Goal: Task Accomplishment & Management: Complete application form

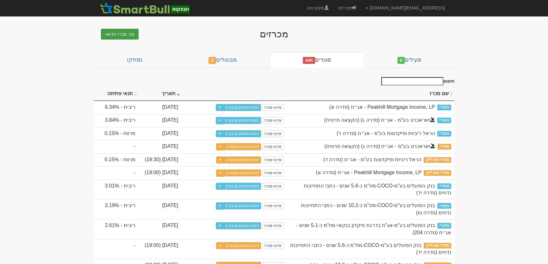
click at [126, 32] on button "צור מכרז חדש" at bounding box center [120, 34] width 38 height 11
click at [125, 44] on link "מוסדי" at bounding box center [103, 46] width 69 height 8
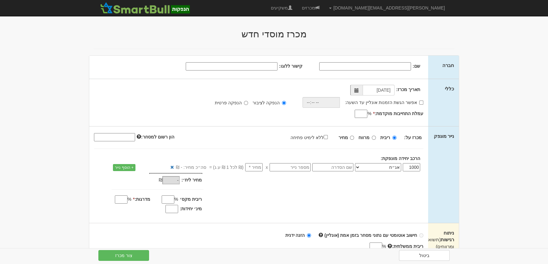
click at [257, 63] on input "קישור ללוגו:" at bounding box center [232, 66] width 92 height 8
paste input "[URL][DOMAIN_NAME]"
type input "[URL][DOMAIN_NAME]"
click at [378, 65] on input "שם:" at bounding box center [365, 66] width 92 height 8
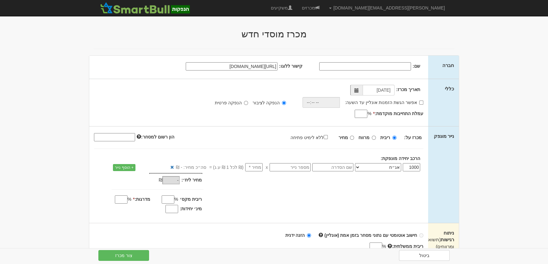
scroll to position [0, 0]
type input "שיכון ובינוי אנרגיה בע"מ"
drag, startPoint x: 342, startPoint y: 169, endPoint x: 389, endPoint y: 133, distance: 59.6
click at [342, 169] on input "text" at bounding box center [332, 167] width 41 height 8
click at [343, 169] on input "סדרה יב" at bounding box center [332, 167] width 41 height 8
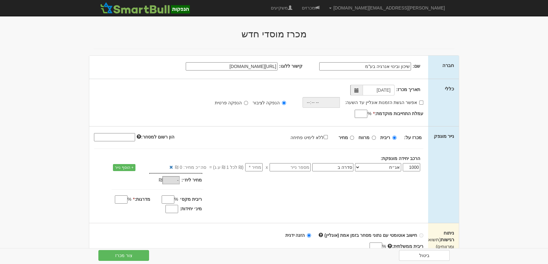
type input "סדרה ב"
click at [364, 115] on input "עמלת התחייבות מוקדמת: *" at bounding box center [361, 114] width 13 height 8
type input "0.65"
click at [326, 136] on input "ללא לימיט פתיחה" at bounding box center [326, 137] width 4 height 4
checkbox input "true"
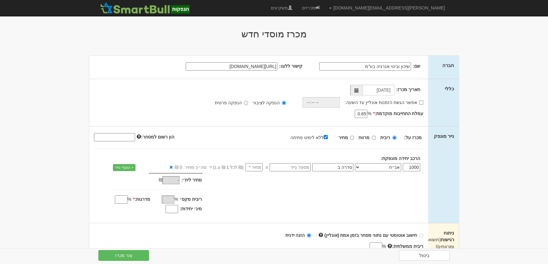
click at [174, 208] on input "מינ׳ יחידות:" at bounding box center [172, 209] width 13 height 8
type input "800"
click at [255, 168] on input "number" at bounding box center [253, 167] width 17 height 8
type input "1"
type input "1,000"
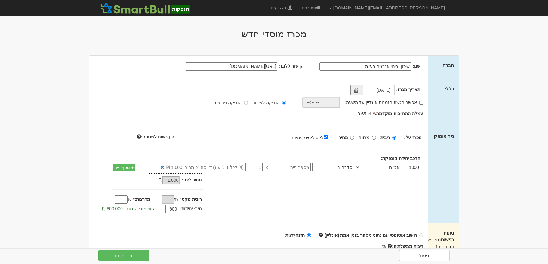
type input "1"
click at [118, 198] on input "מדרגות: *" at bounding box center [121, 200] width 13 height 8
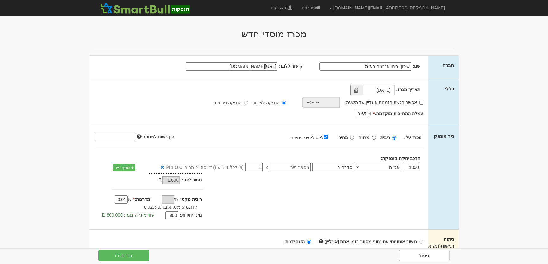
type input "0.01"
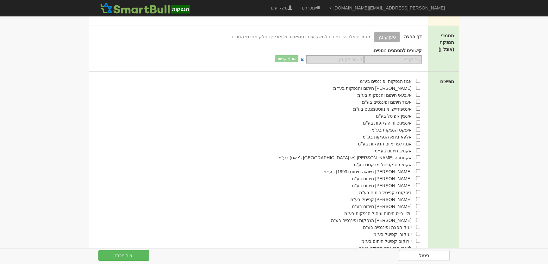
scroll to position [359, 0]
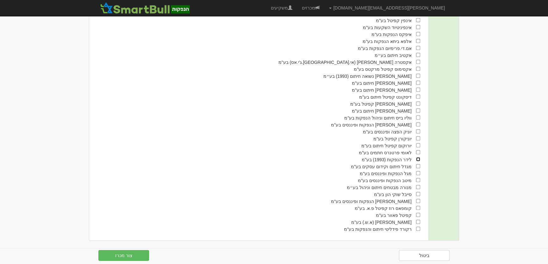
click at [417, 159] on input "checkbox" at bounding box center [418, 159] width 4 height 4
checkbox input "true"
click at [420, 81] on input "checkbox" at bounding box center [418, 83] width 4 height 4
checkbox input "true"
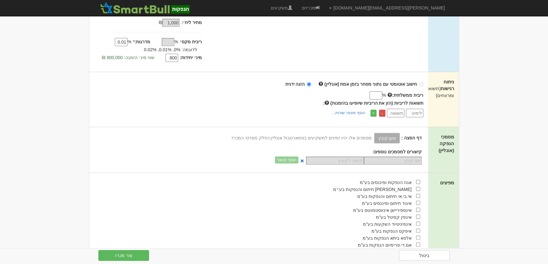
scroll to position [0, 0]
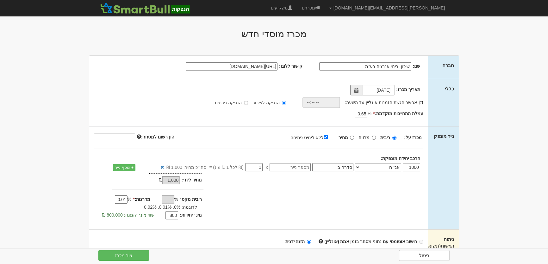
click at [422, 102] on input "אפשר הגשת הזמנות אונליין עד השעה:" at bounding box center [421, 103] width 4 height 4
checkbox input "true"
click at [314, 103] on input "time" at bounding box center [320, 102] width 38 height 11
click at [311, 100] on input "time" at bounding box center [320, 102] width 38 height 11
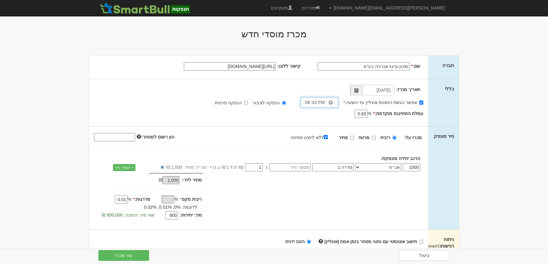
type input "18:30"
click at [358, 87] on span at bounding box center [356, 90] width 12 height 11
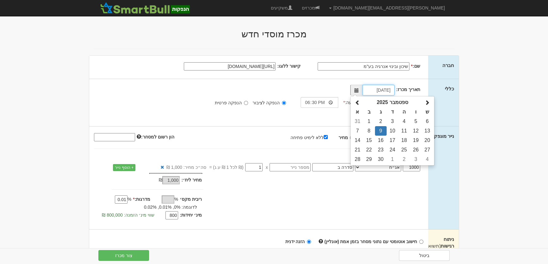
click at [395, 132] on td "10" at bounding box center [393, 130] width 12 height 9
type input "[DATE]"
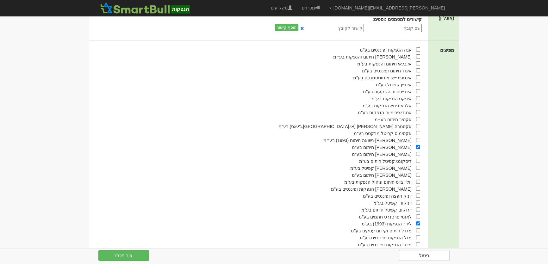
scroll to position [359, 0]
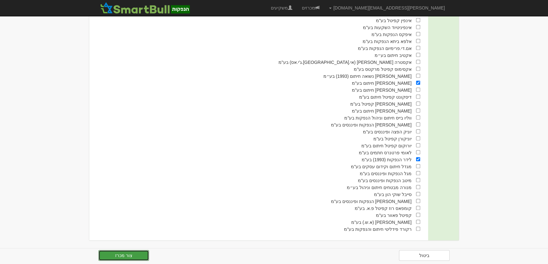
click at [127, 258] on button "צור מכרז" at bounding box center [123, 255] width 51 height 11
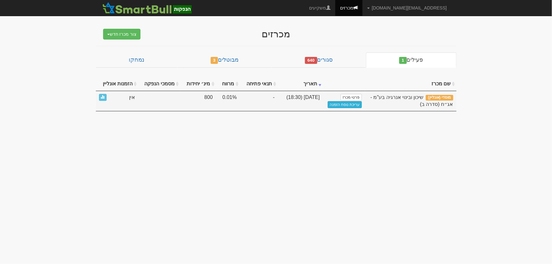
click at [348, 104] on link "עריכת נוסח הזמנה" at bounding box center [345, 104] width 34 height 7
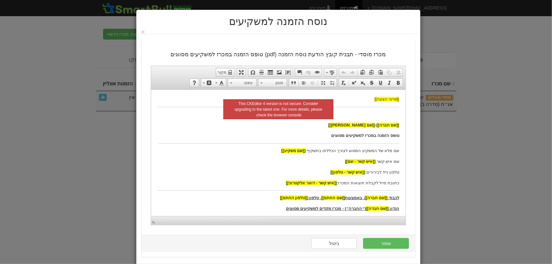
click at [237, 172] on p "טלפון נייד לבירורים: [[איש קשר - טלפון]]" at bounding box center [278, 172] width 242 height 7
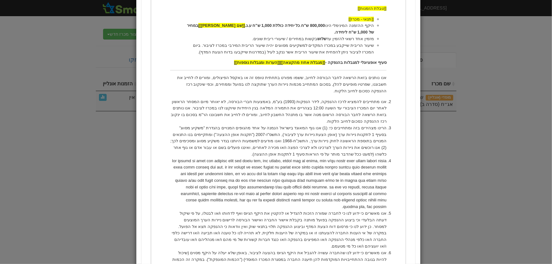
scroll to position [392, 0]
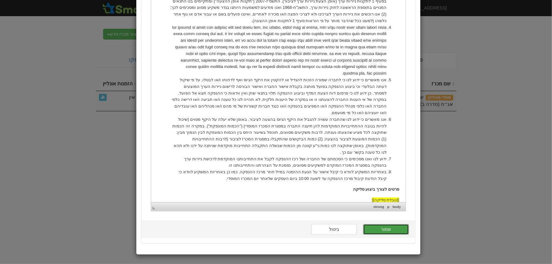
click at [399, 229] on button "שמור" at bounding box center [386, 229] width 46 height 11
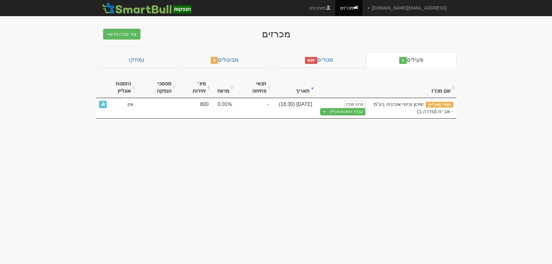
click at [327, 108] on button "Toggle Dropdown" at bounding box center [324, 111] width 8 height 7
click at [346, 118] on link "הצג טופס הזמנה לדוגמה" at bounding box center [335, 122] width 60 height 8
